Goal: Book appointment/travel/reservation

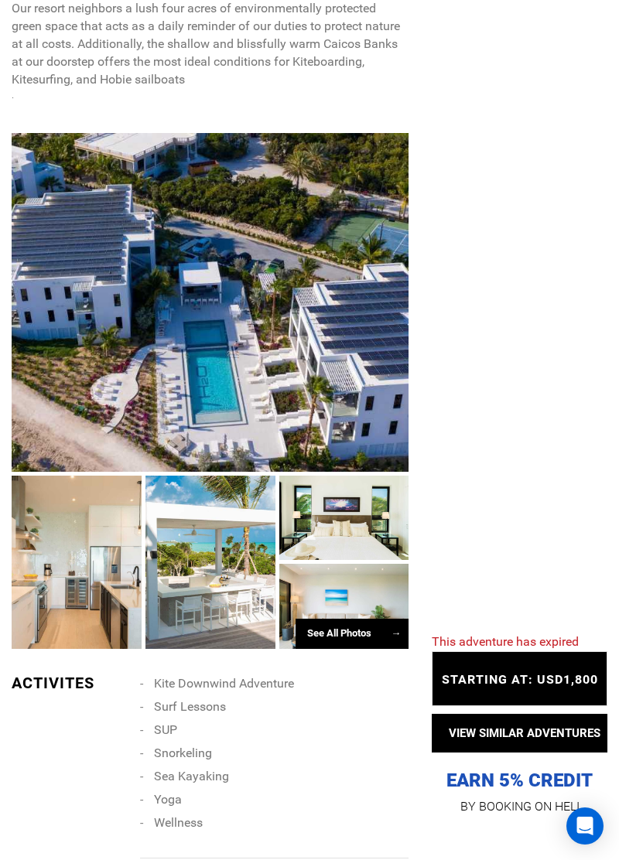
scroll to position [1007, 0]
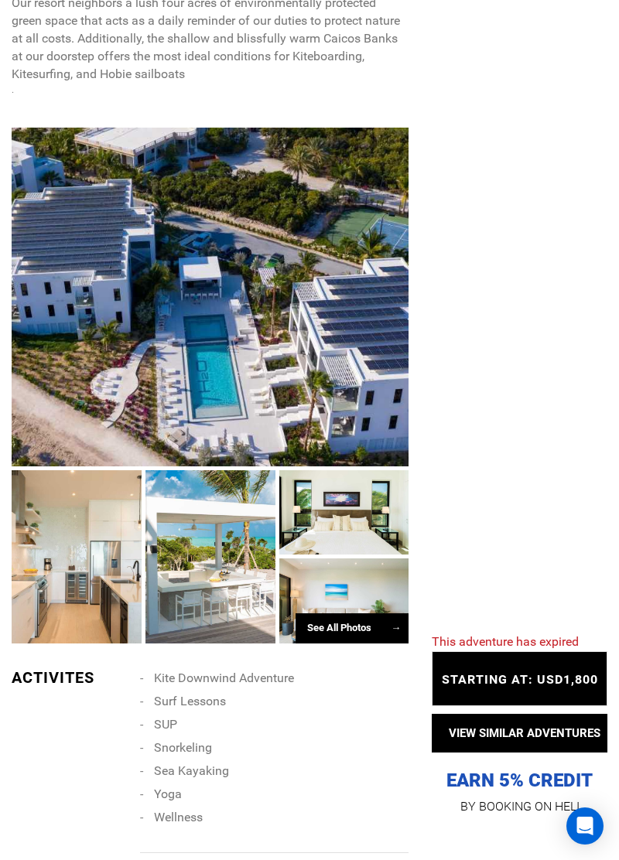
click at [336, 643] on div "See All Photos →" at bounding box center [351, 628] width 113 height 30
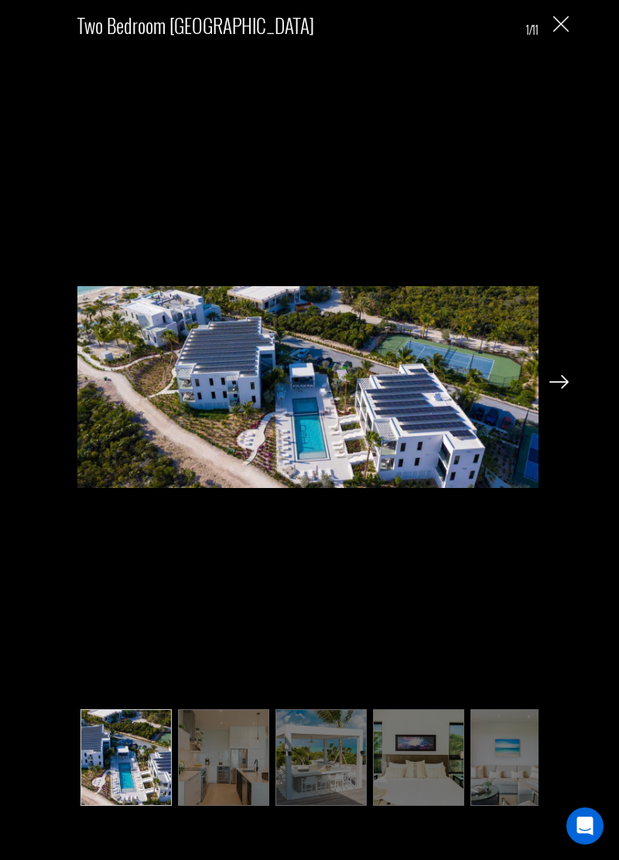
click at [568, 389] on img at bounding box center [558, 382] width 19 height 14
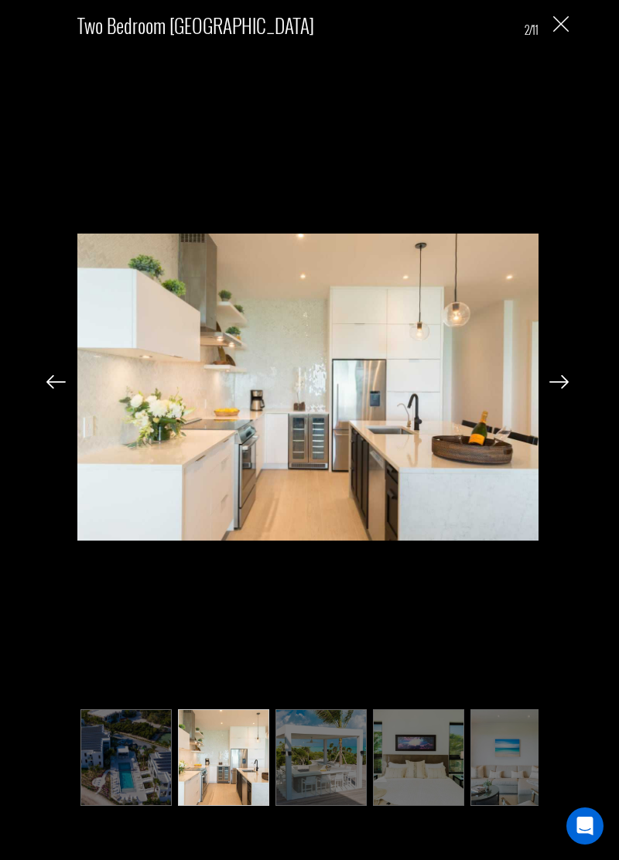
click at [554, 389] on img at bounding box center [558, 382] width 19 height 14
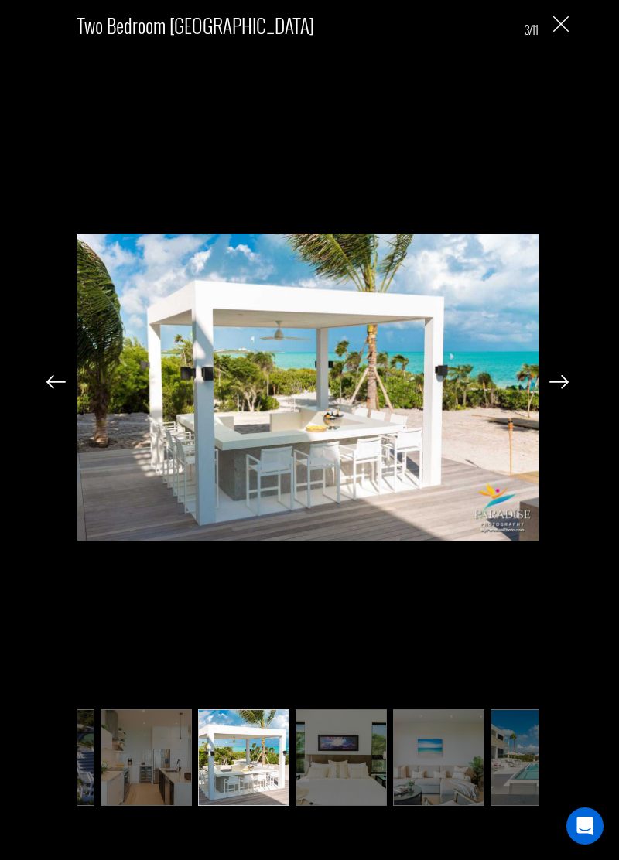
click at [554, 389] on img at bounding box center [558, 382] width 19 height 14
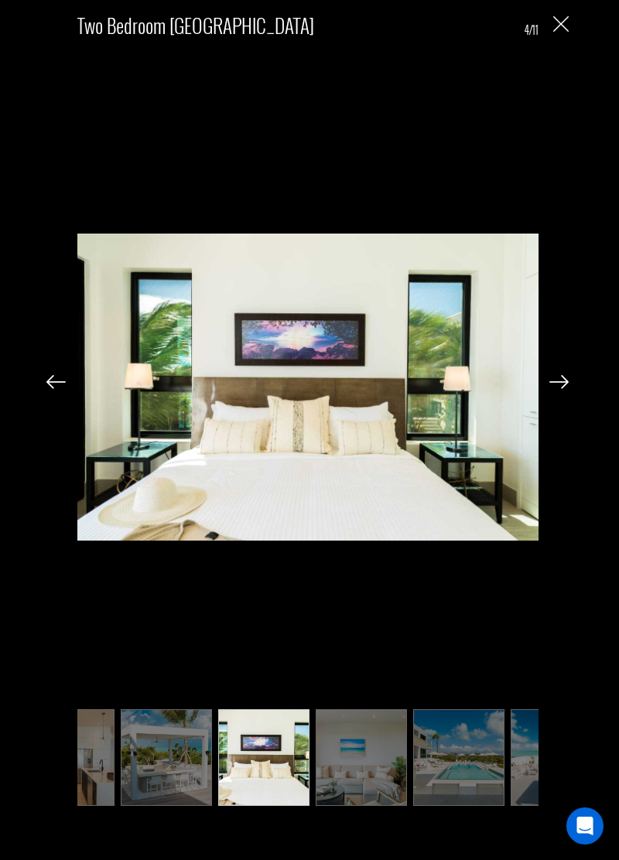
click at [554, 389] on img at bounding box center [558, 382] width 19 height 14
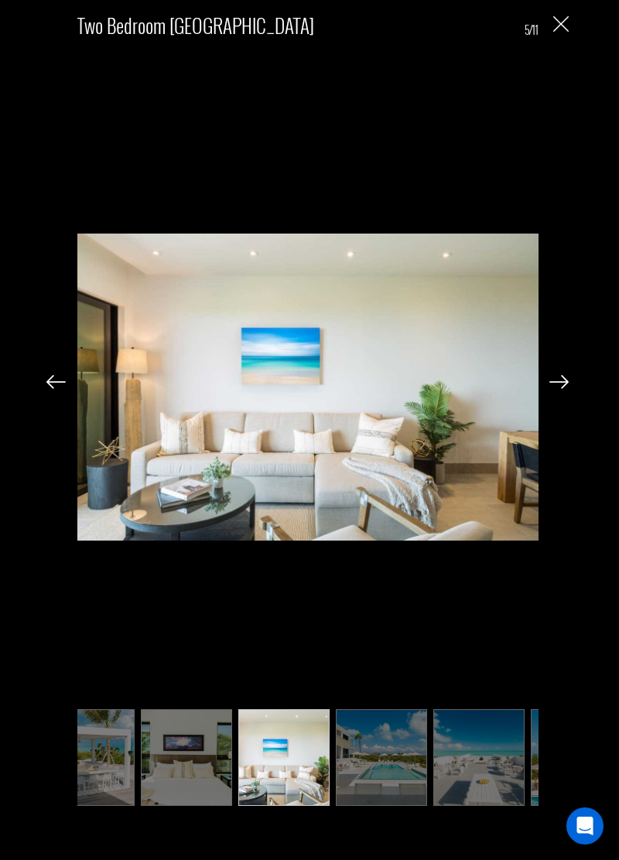
click at [555, 389] on img at bounding box center [558, 382] width 19 height 14
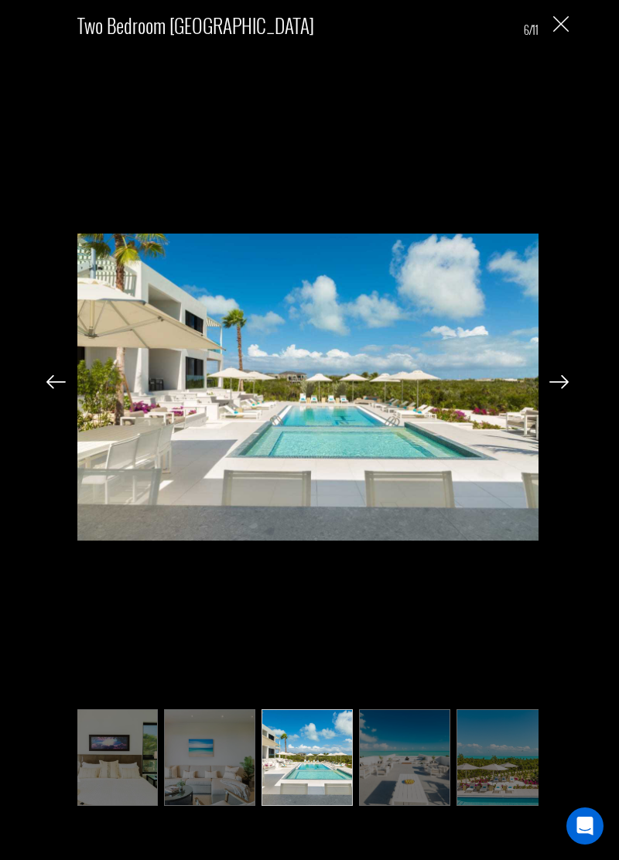
scroll to position [0, 309]
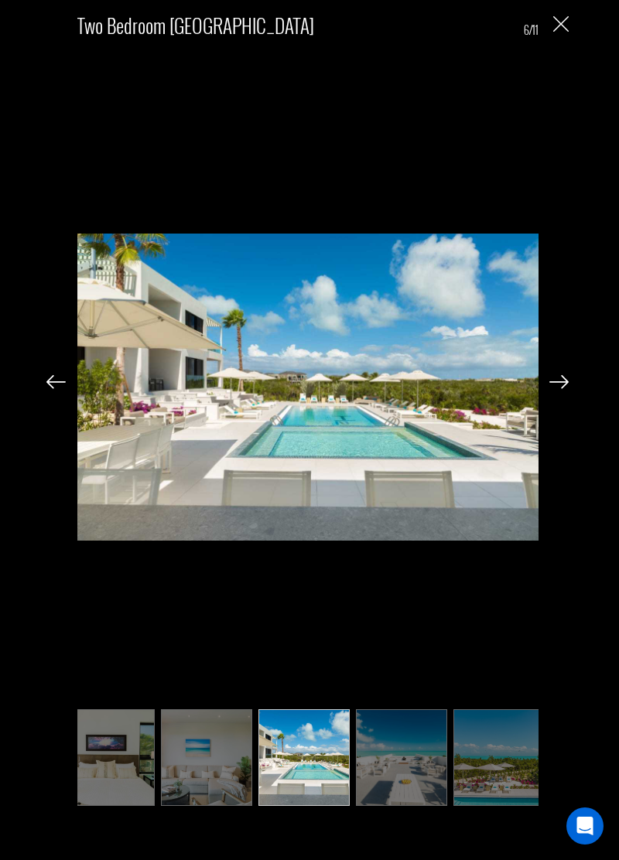
click at [555, 389] on img at bounding box center [558, 382] width 19 height 14
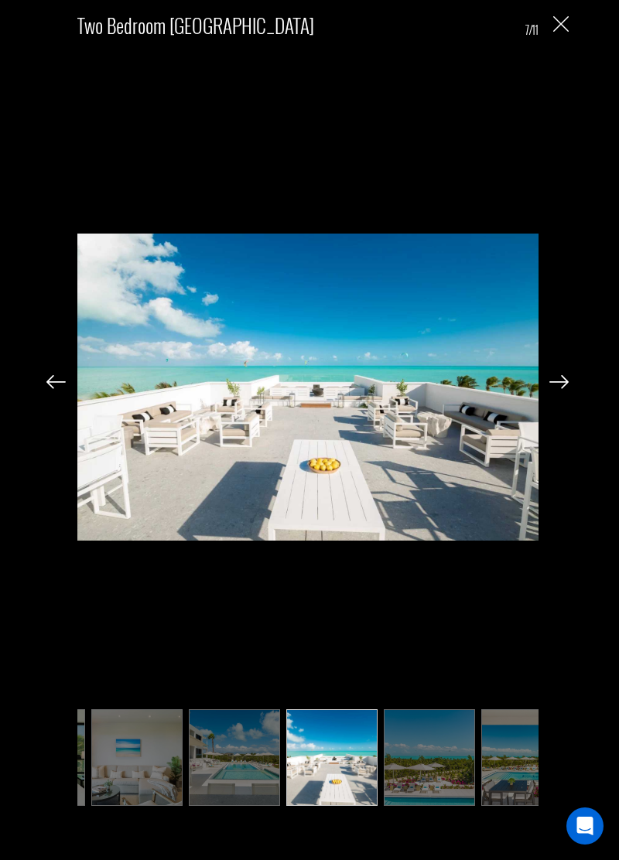
scroll to position [0, 387]
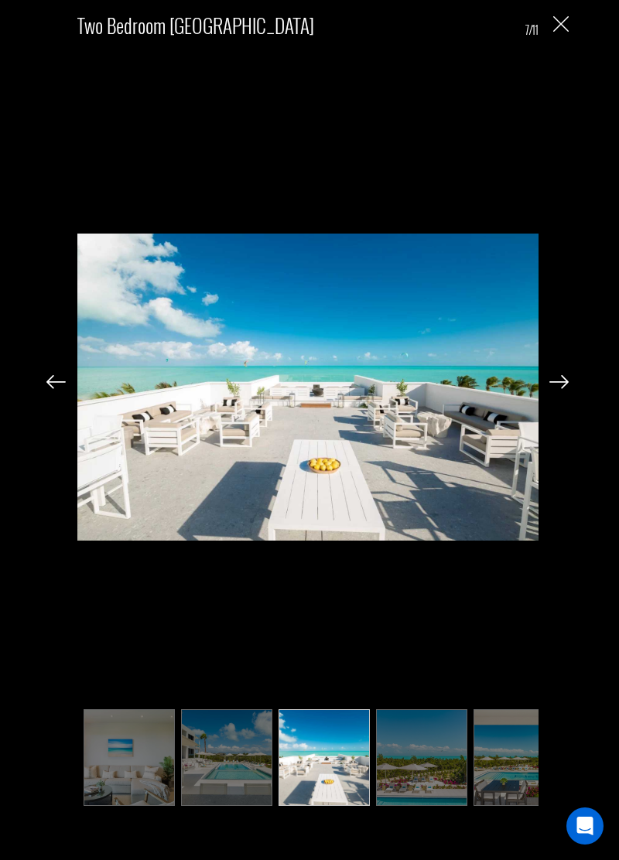
click at [564, 389] on img at bounding box center [558, 382] width 19 height 14
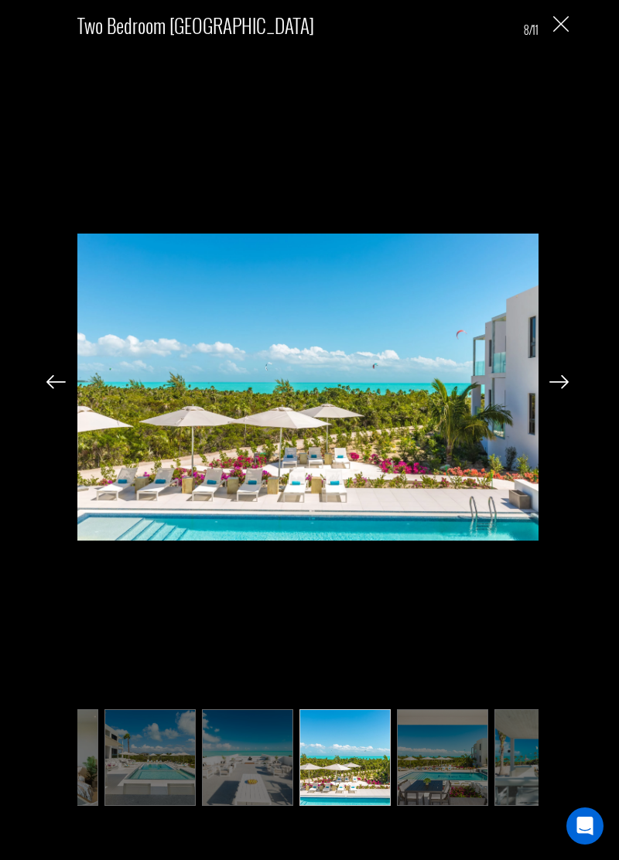
scroll to position [0, 464]
click at [564, 389] on img at bounding box center [558, 382] width 19 height 14
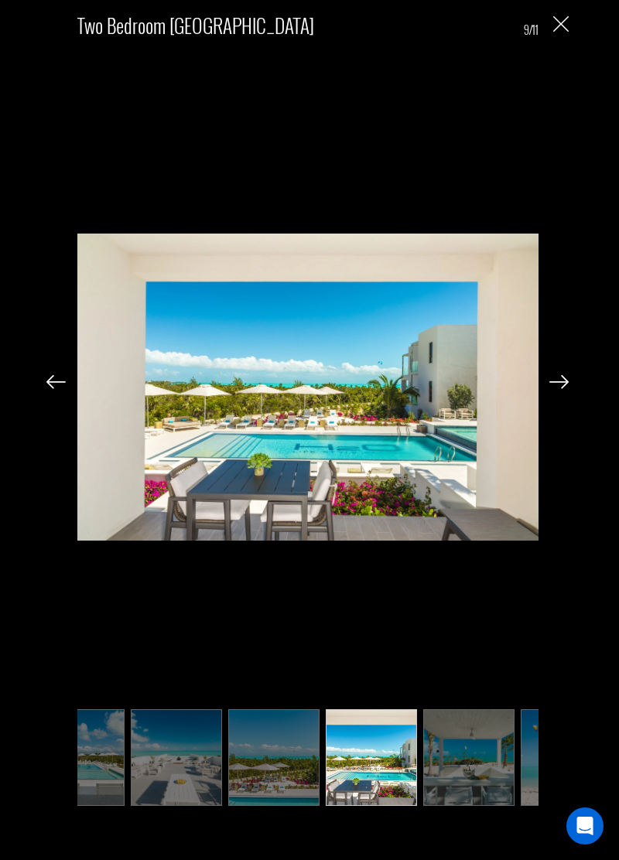
scroll to position [0, 541]
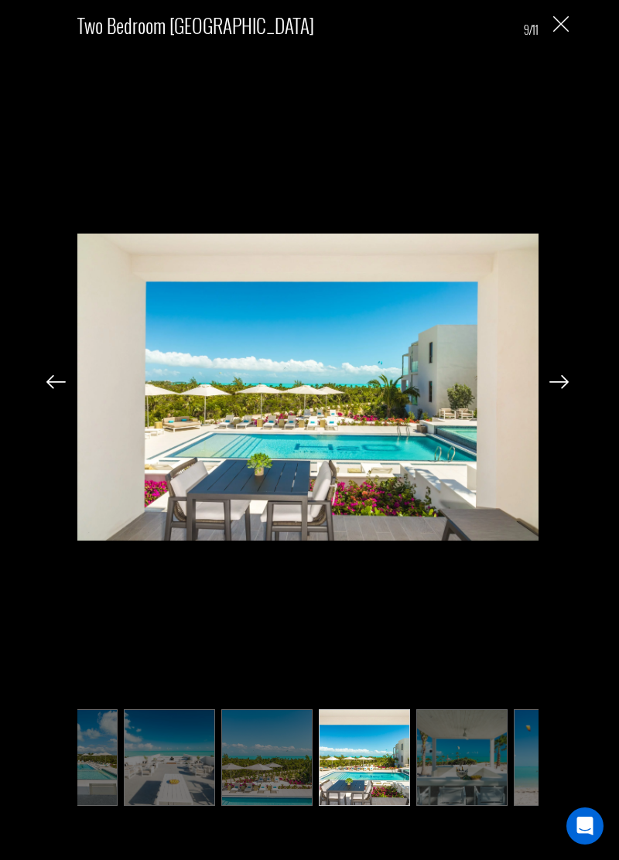
click at [551, 428] on div "Two Bedroom [GEOGRAPHIC_DATA] 9/11" at bounding box center [307, 408] width 584 height 816
click at [538, 424] on div "Two Bedroom [GEOGRAPHIC_DATA] 9/11" at bounding box center [307, 408] width 584 height 816
click at [551, 389] on img at bounding box center [558, 382] width 19 height 14
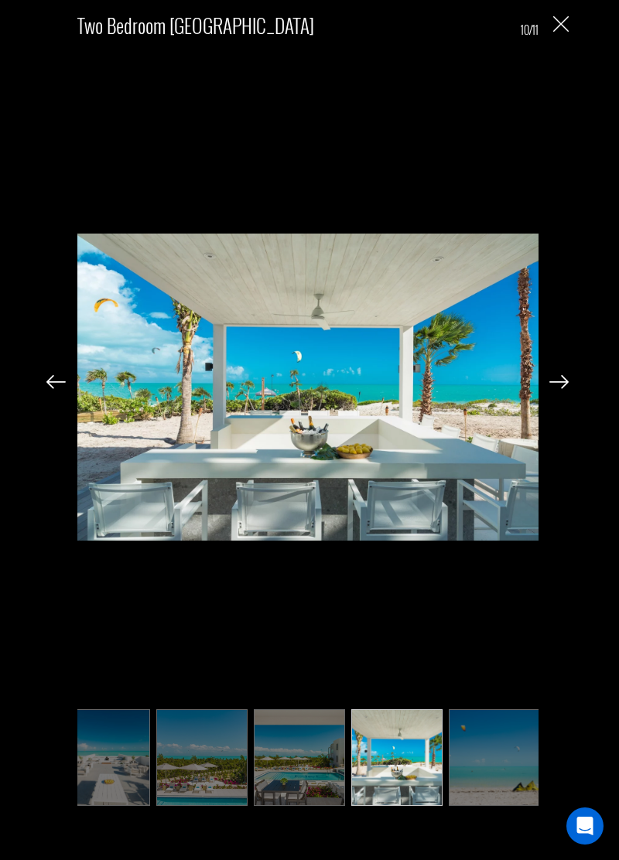
scroll to position [0, 611]
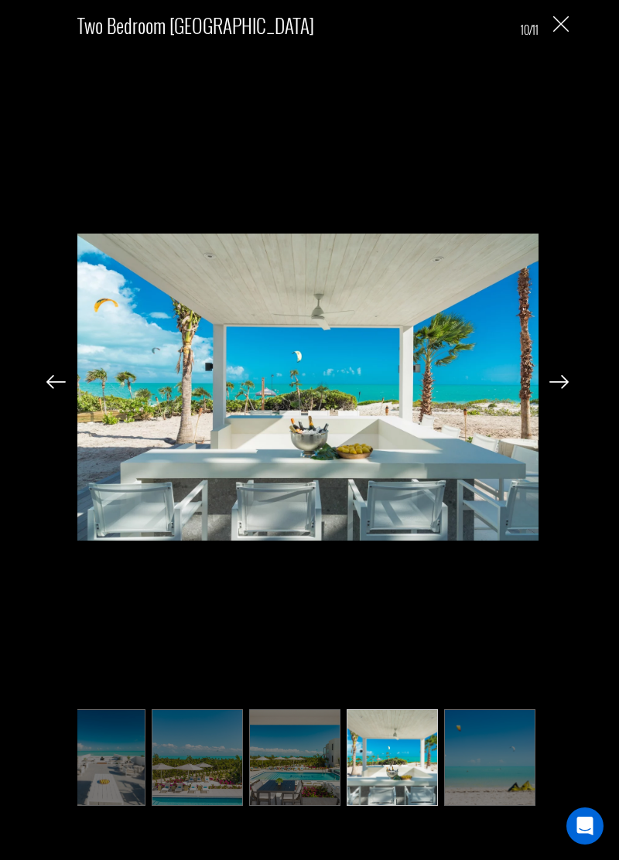
click at [566, 389] on img at bounding box center [558, 382] width 19 height 14
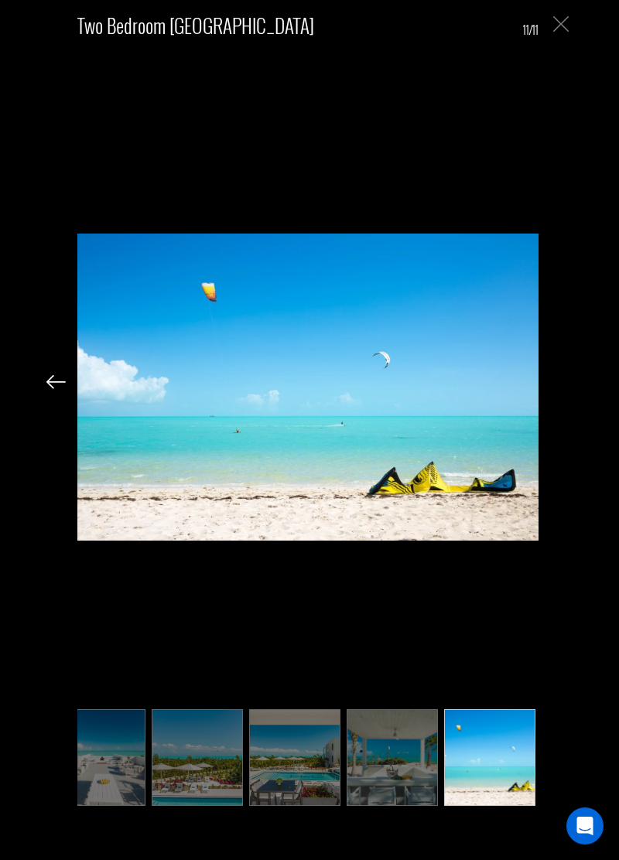
click at [566, 26] on img "Close" at bounding box center [560, 23] width 15 height 15
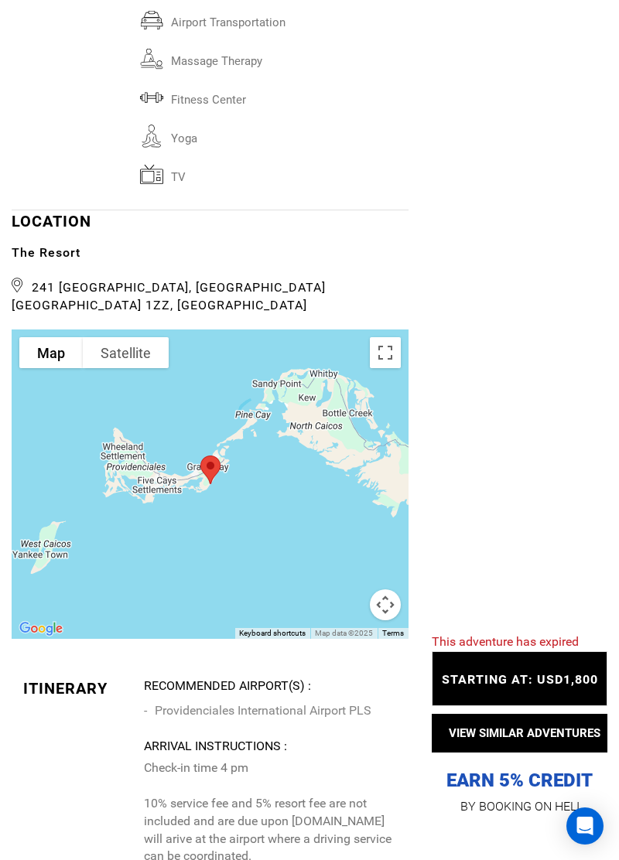
scroll to position [2903, 0]
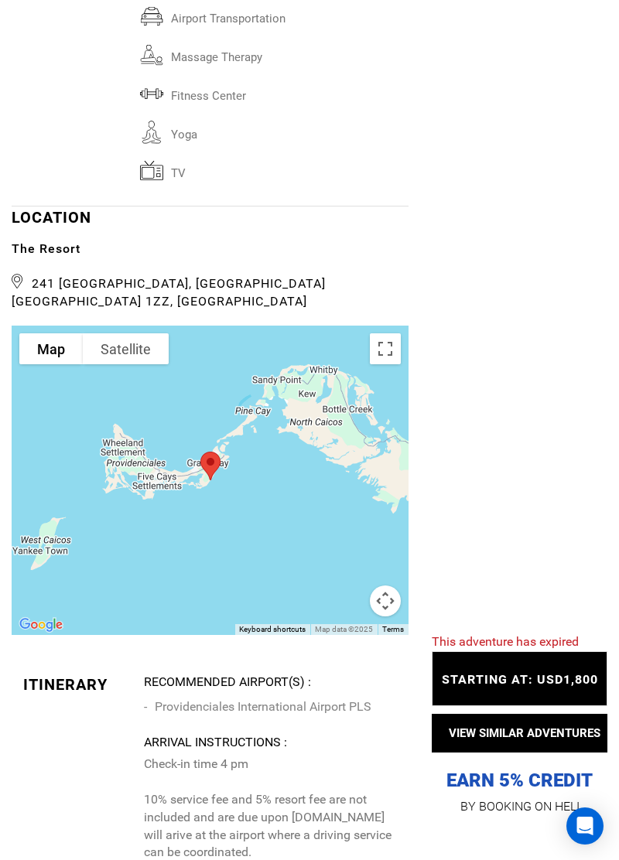
click at [109, 524] on div at bounding box center [210, 480] width 397 height 309
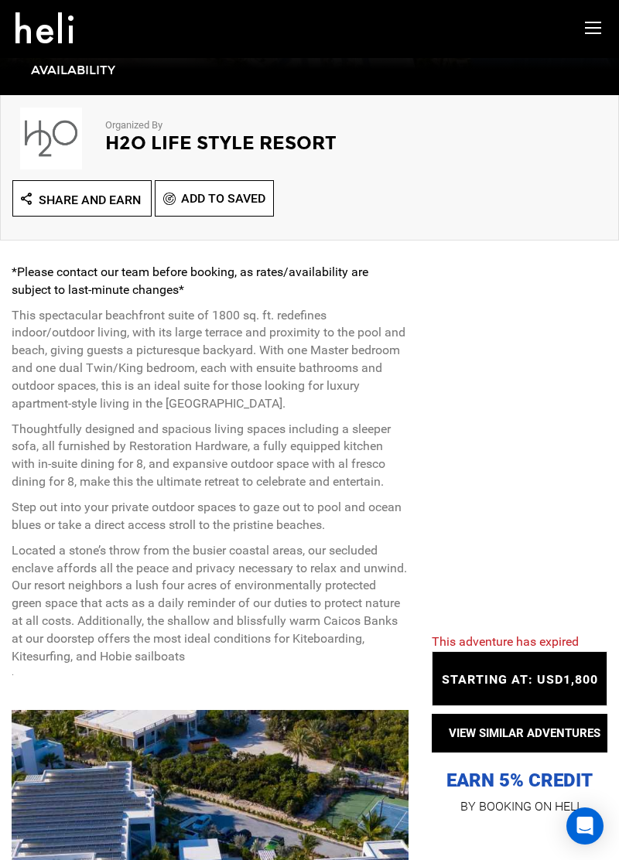
scroll to position [0, 0]
